Goal: Task Accomplishment & Management: Use online tool/utility

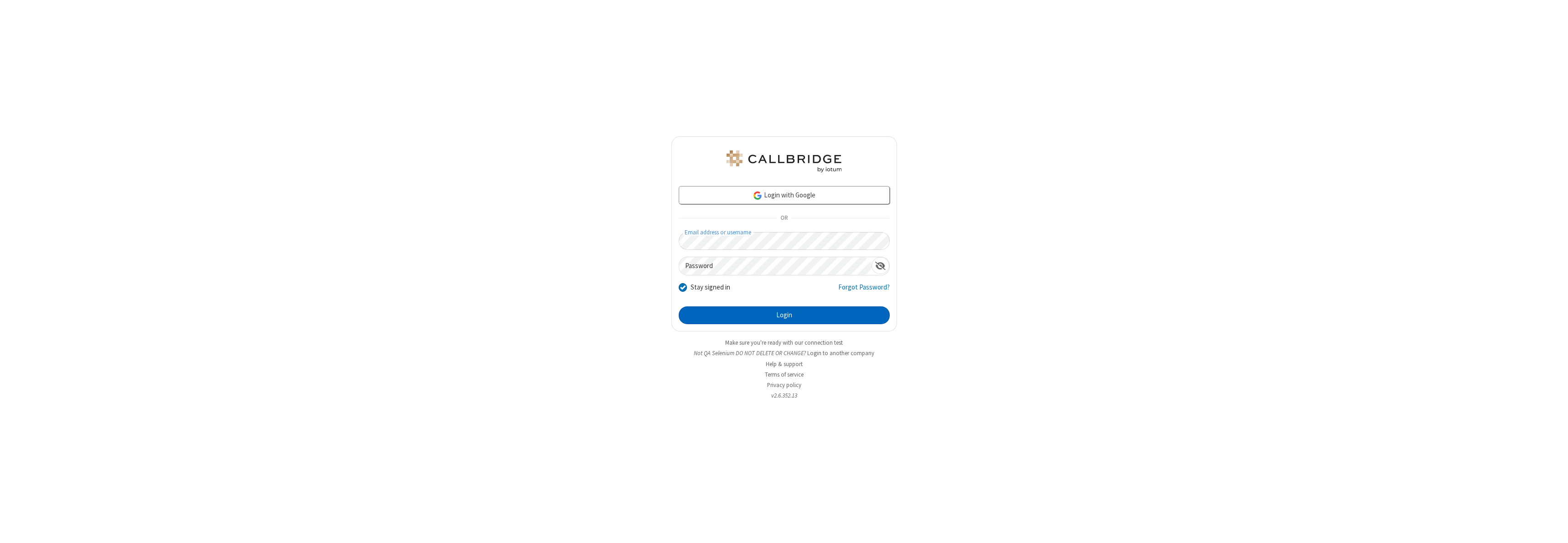
click at [784, 315] on button "Login" at bounding box center [784, 316] width 211 height 18
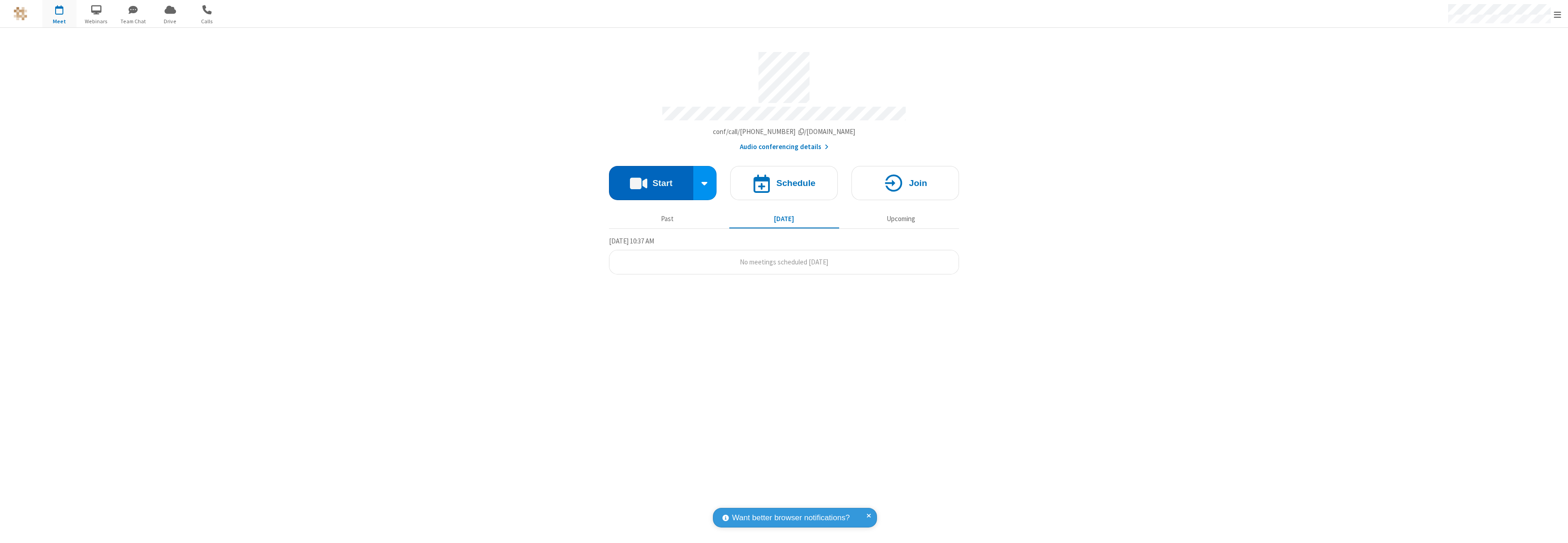
click at [651, 179] on button "Start" at bounding box center [652, 183] width 85 height 34
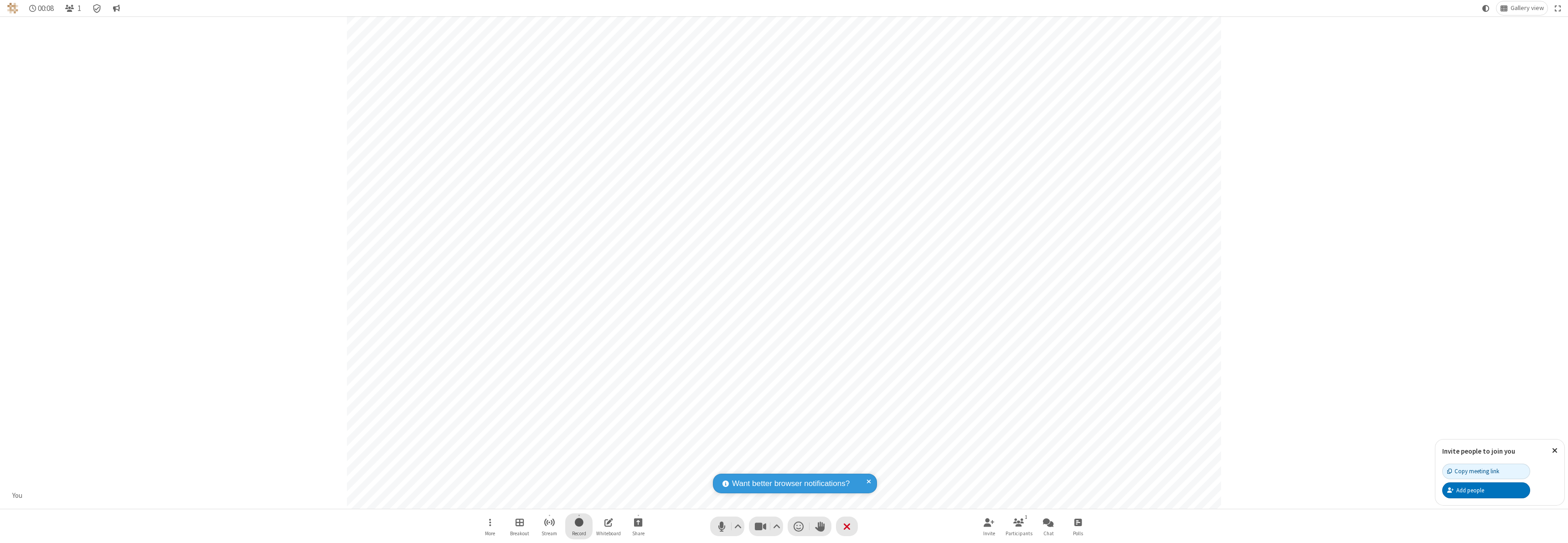
click at [579, 527] on span "Start recording" at bounding box center [579, 523] width 9 height 11
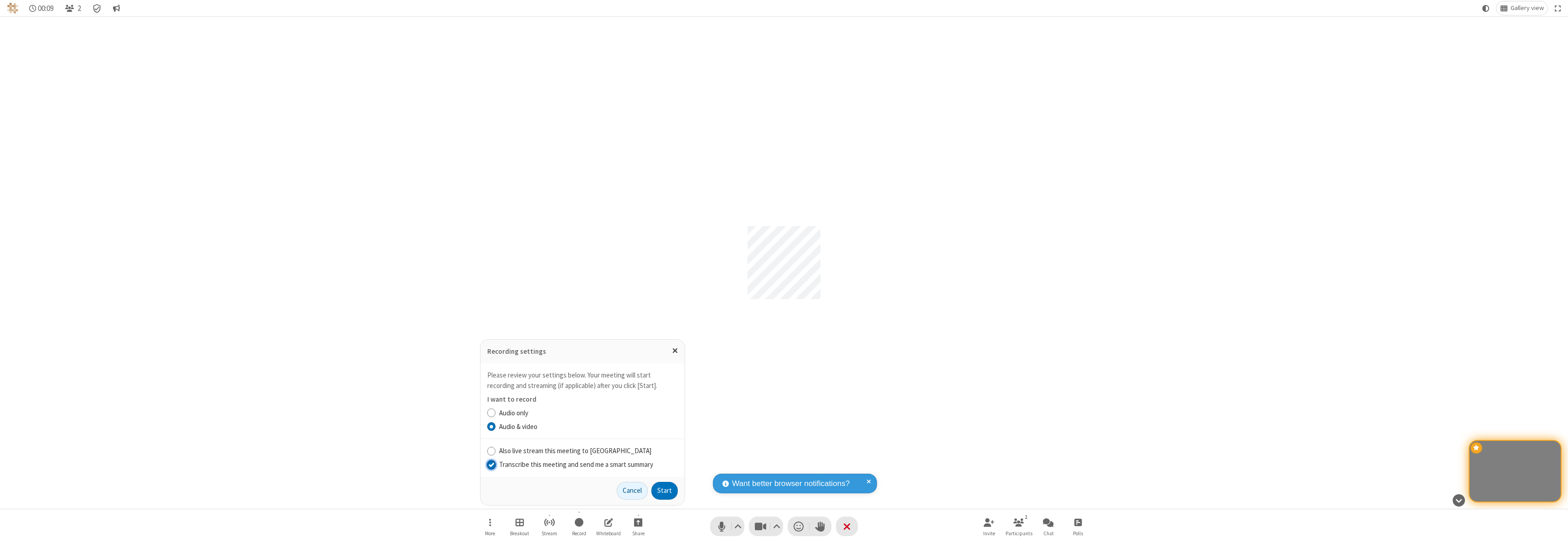
click at [491, 464] on input "Transcribe this meeting and send me a smart summary" at bounding box center [491, 465] width 9 height 10
click at [588, 413] on label "Audio only" at bounding box center [589, 413] width 179 height 11
click at [496, 413] on input "Audio only" at bounding box center [491, 413] width 9 height 10
click at [665, 491] on button "Start" at bounding box center [665, 491] width 26 height 18
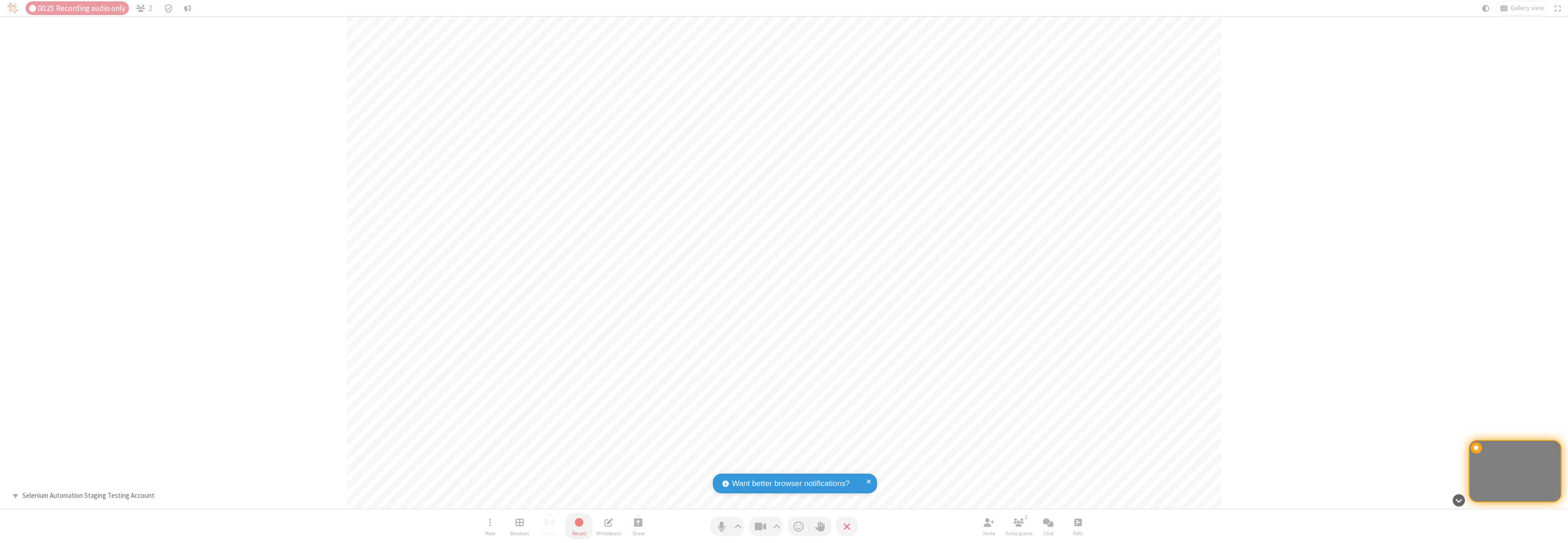
click at [579, 527] on span "Stop recording" at bounding box center [579, 523] width 11 height 11
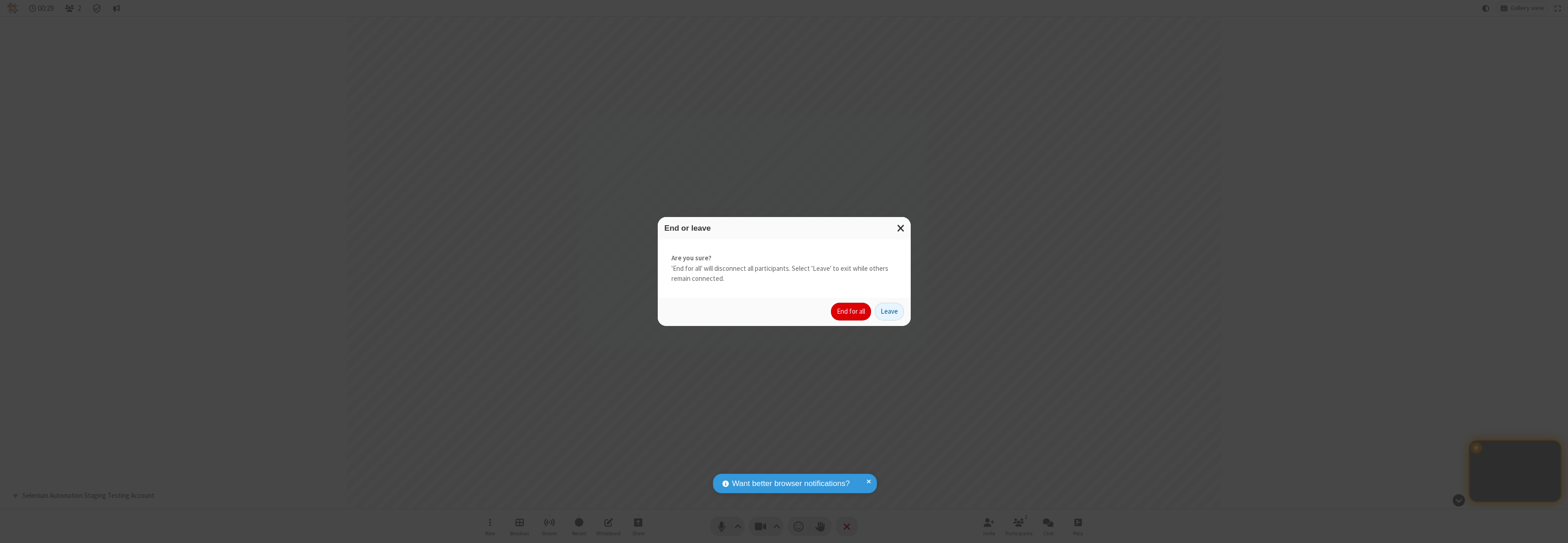
click at [852, 312] on button "End for all" at bounding box center [850, 312] width 40 height 18
